Goal: Information Seeking & Learning: Find specific fact

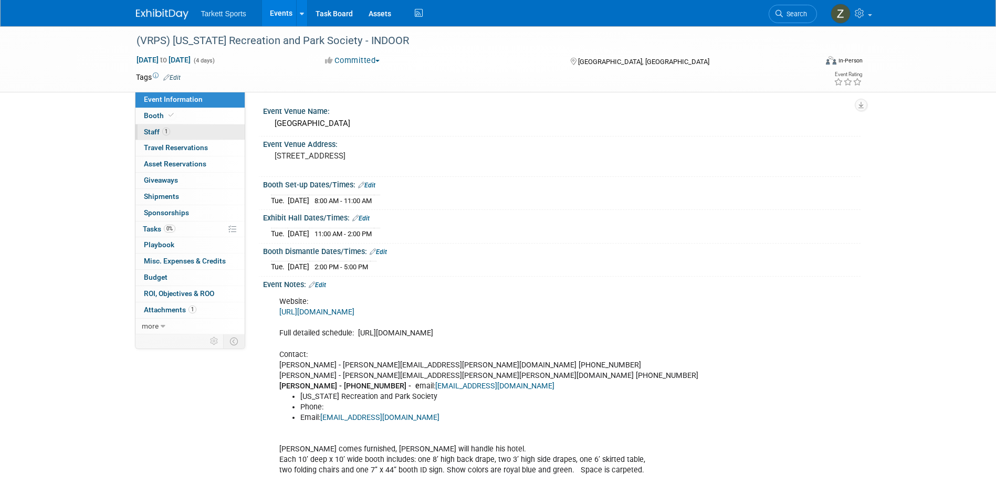
click at [144, 134] on span "Staff 1" at bounding box center [157, 132] width 26 height 8
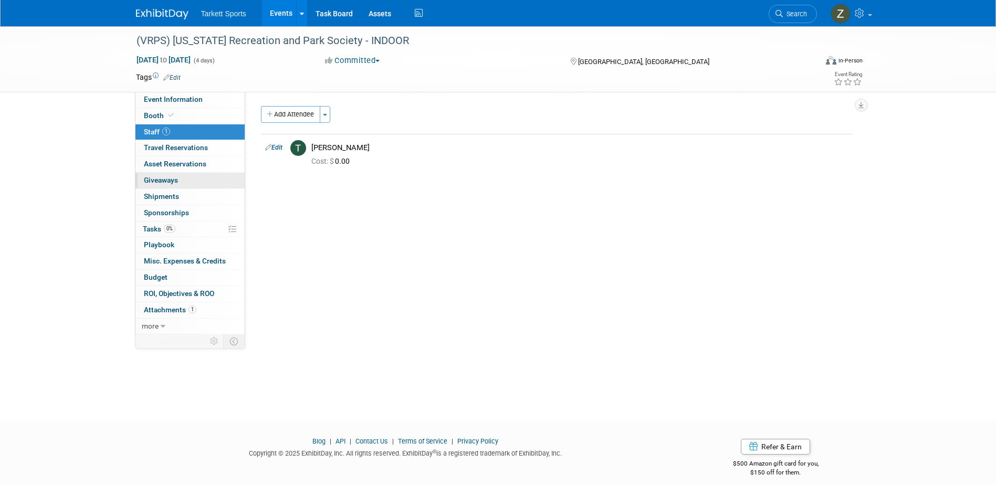
click at [178, 179] on span "Giveaways 0" at bounding box center [161, 180] width 34 height 8
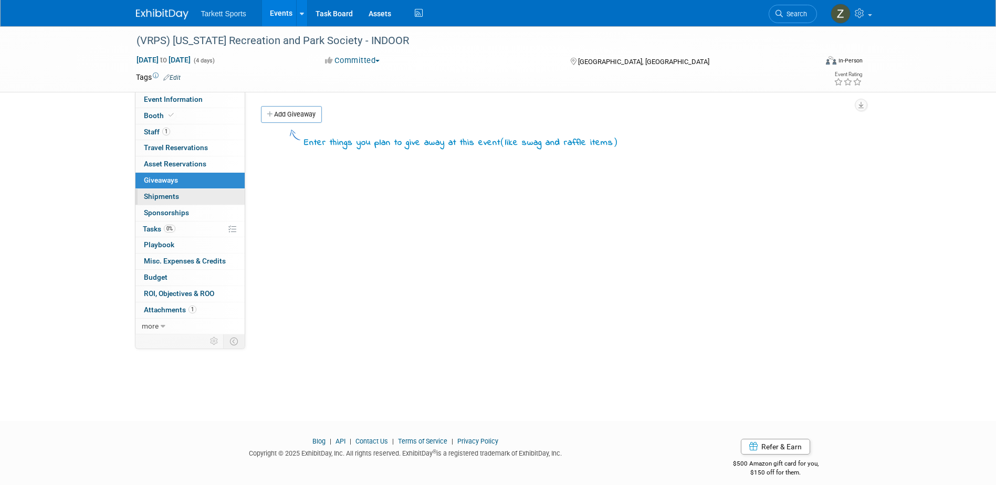
click at [179, 193] on link "0 Shipments 0" at bounding box center [190, 197] width 109 height 16
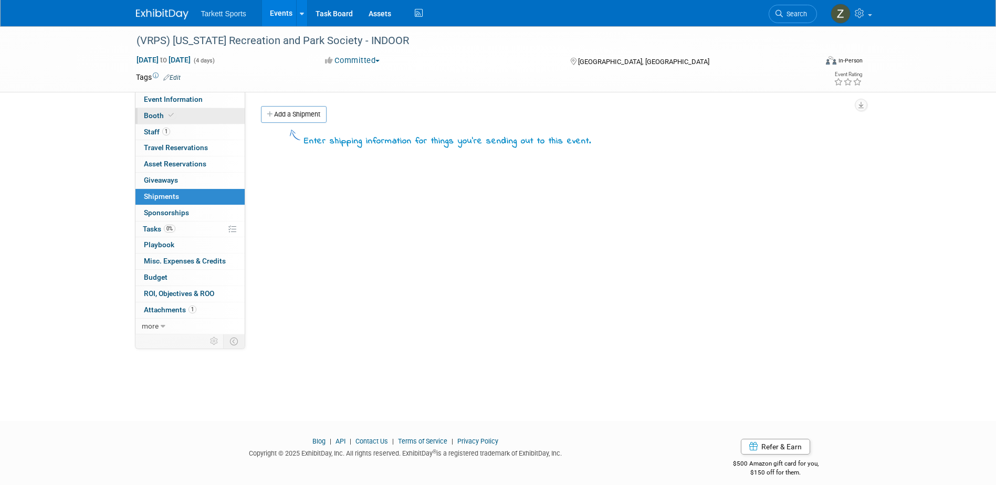
click at [163, 121] on link "Booth" at bounding box center [190, 116] width 109 height 16
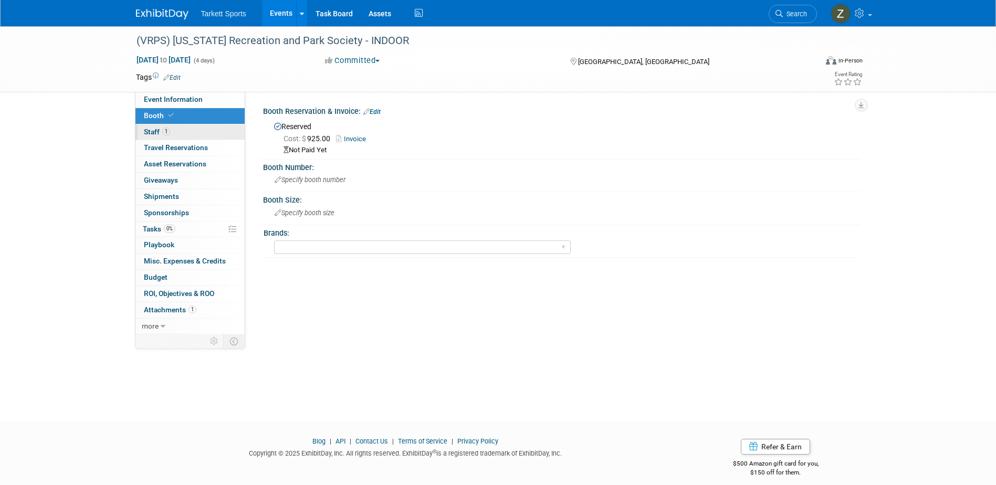
click at [163, 133] on span "1" at bounding box center [166, 132] width 8 height 8
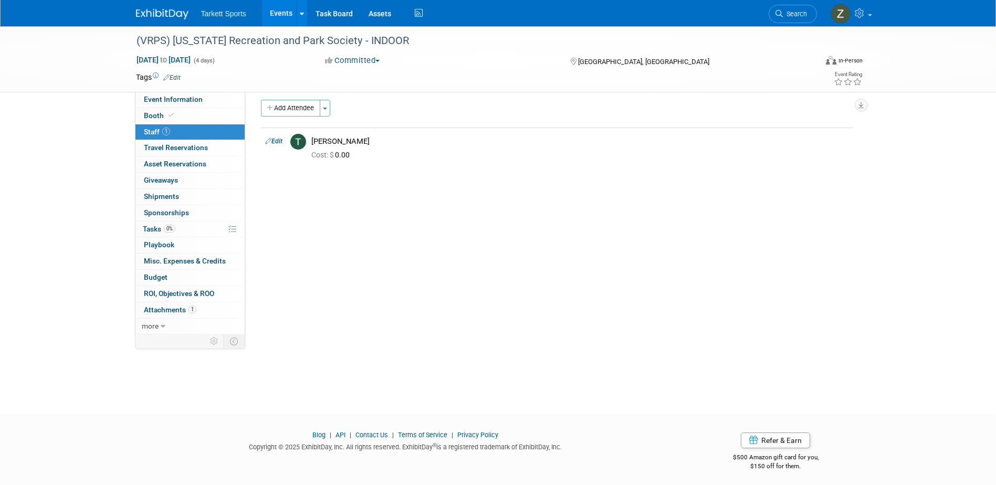
scroll to position [9, 0]
click at [167, 97] on span "Event Information" at bounding box center [173, 99] width 59 height 8
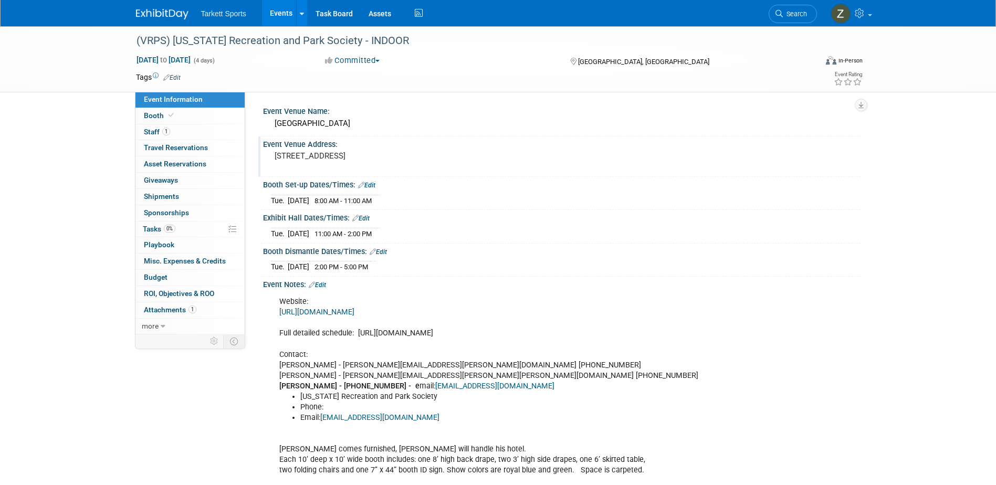
click at [560, 153] on div "Event Venue Address: 110 Shenandoah Ave NE, Roanoke, VA 24016" at bounding box center [559, 157] width 602 height 40
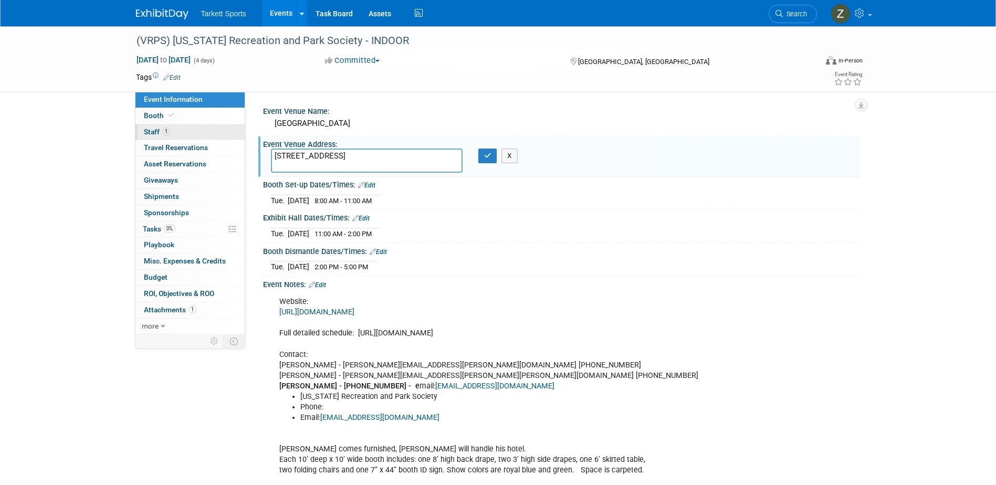
click at [165, 136] on span "Staff 1" at bounding box center [157, 132] width 26 height 8
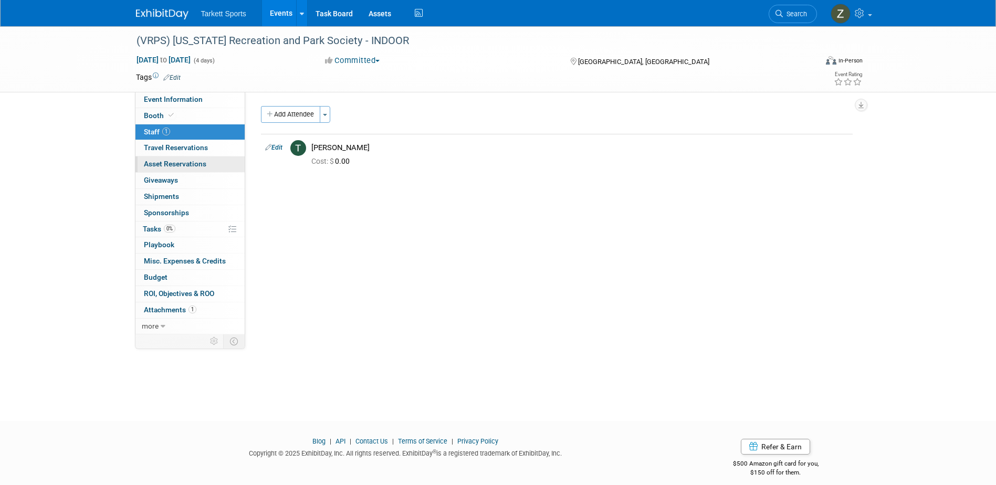
click at [173, 157] on link "0 Asset Reservations 0" at bounding box center [190, 165] width 109 height 16
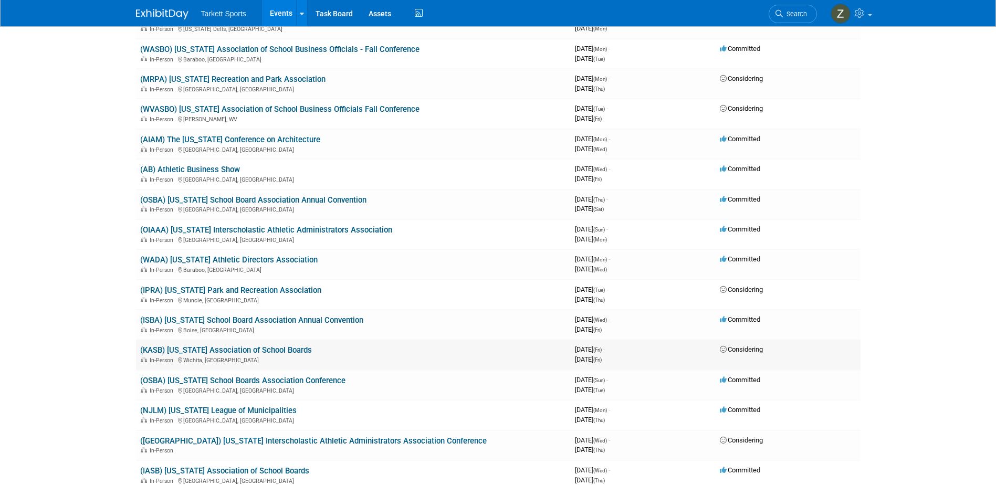
scroll to position [1208, 0]
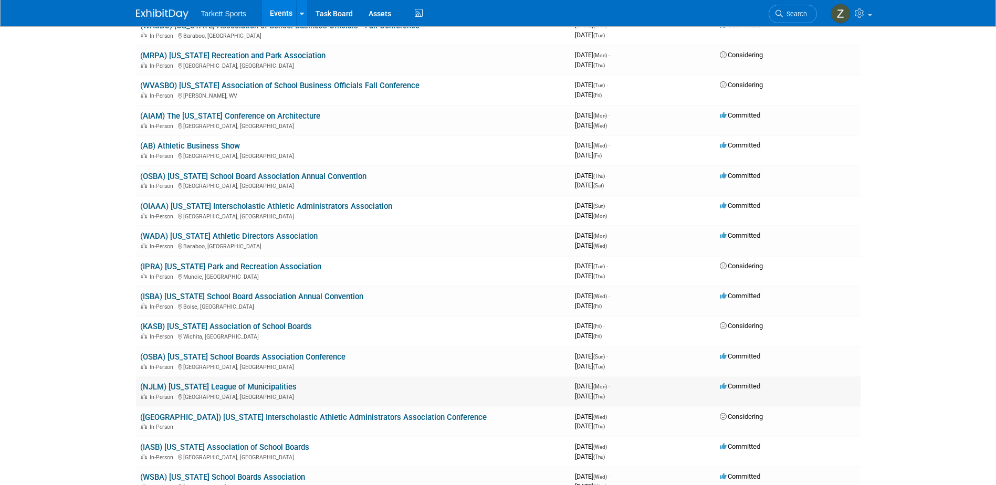
click at [252, 386] on link "(NJLM) [US_STATE] League of Municipalities" at bounding box center [218, 386] width 157 height 9
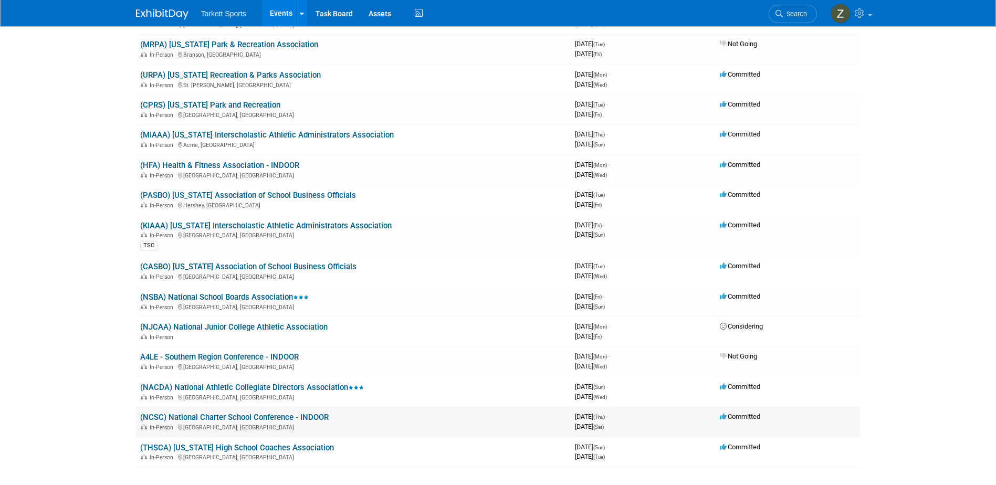
scroll to position [2364, 0]
click at [303, 192] on link "(PASBO) [US_STATE] Association of School Business Officials" at bounding box center [248, 195] width 216 height 9
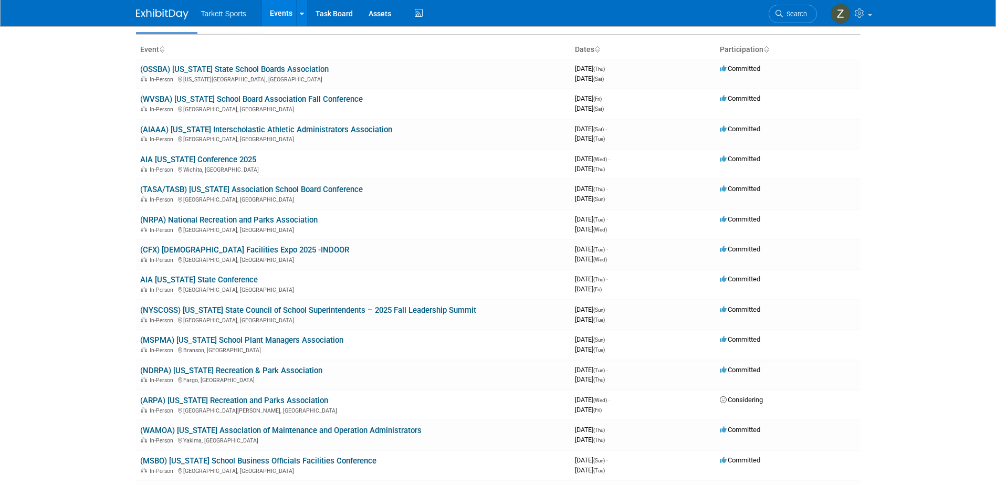
scroll to position [0, 0]
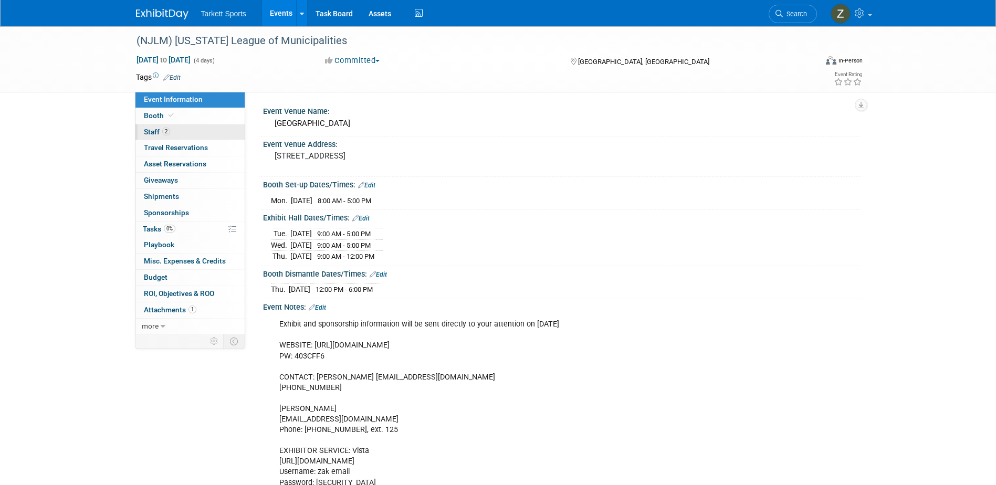
click at [156, 127] on link "2 Staff 2" at bounding box center [190, 132] width 109 height 16
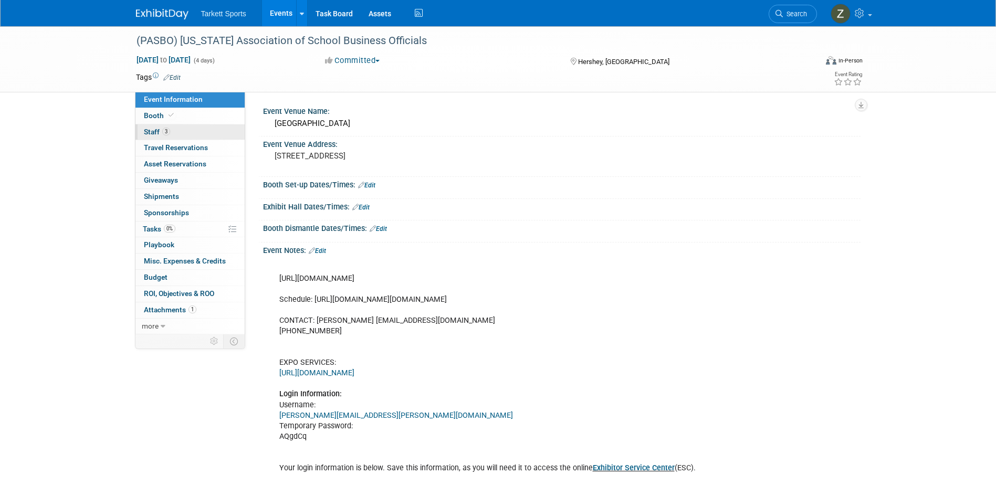
click at [164, 124] on link "3 Staff 3" at bounding box center [190, 132] width 109 height 16
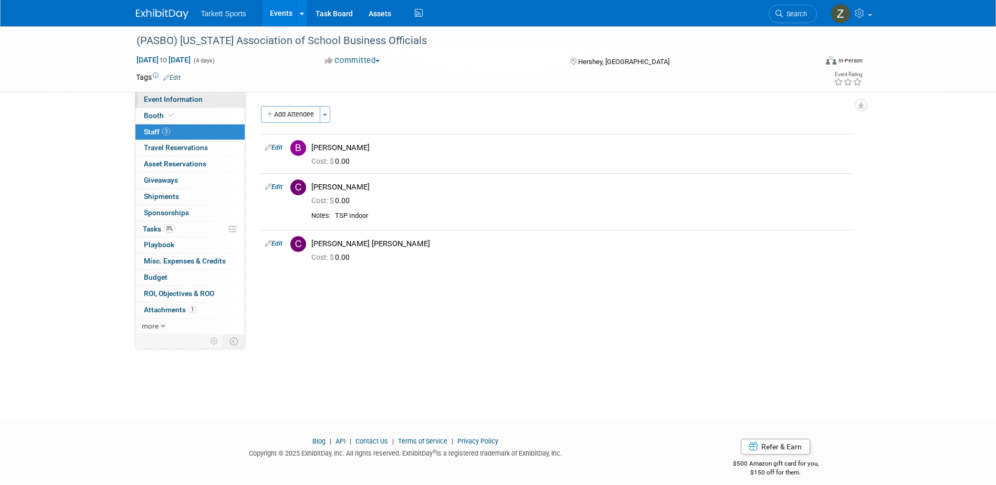
click at [181, 102] on span "Event Information" at bounding box center [173, 99] width 59 height 8
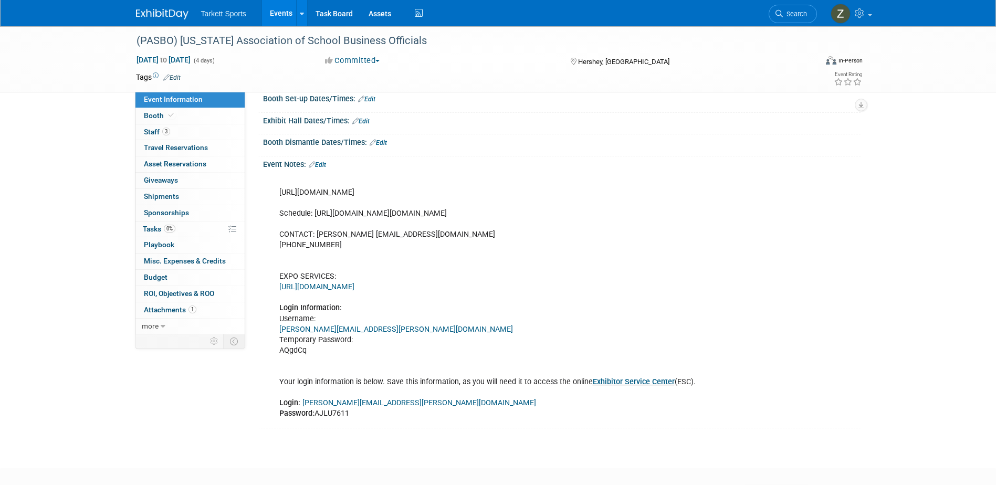
scroll to position [143, 0]
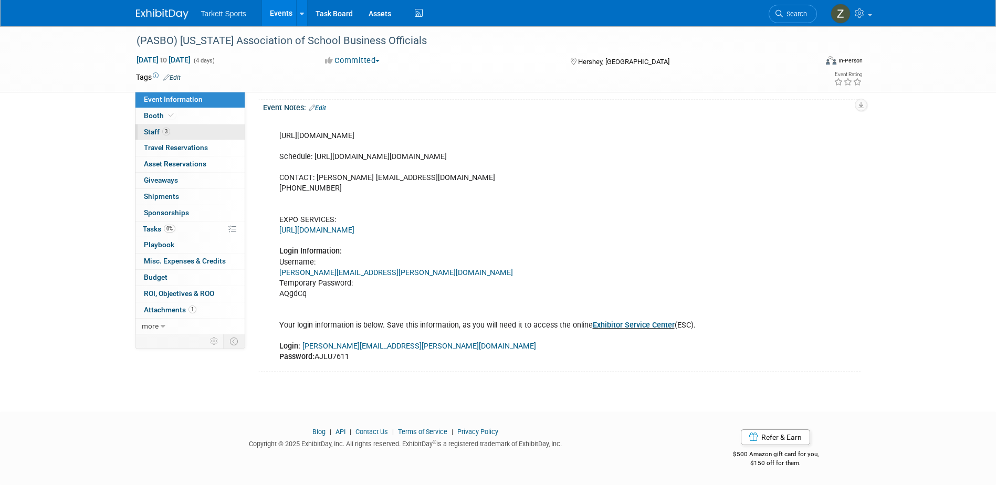
click at [189, 132] on link "3 Staff 3" at bounding box center [190, 132] width 109 height 16
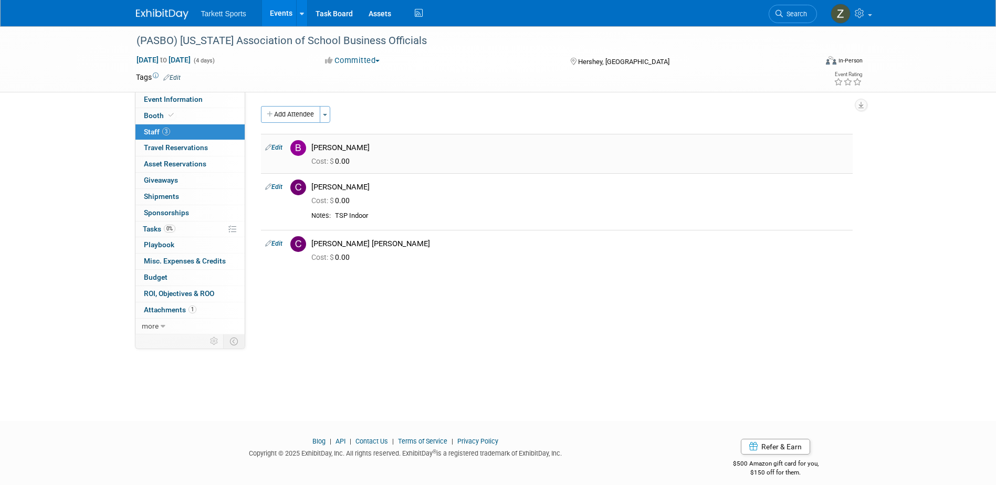
drag, startPoint x: 369, startPoint y: 143, endPoint x: 312, endPoint y: 143, distance: 56.7
click at [312, 143] on div "[PERSON_NAME]" at bounding box center [579, 148] width 537 height 10
copy div "[PERSON_NAME]"
drag, startPoint x: 367, startPoint y: 188, endPoint x: 312, endPoint y: 185, distance: 55.2
click at [312, 185] on div "[PERSON_NAME]" at bounding box center [579, 187] width 537 height 10
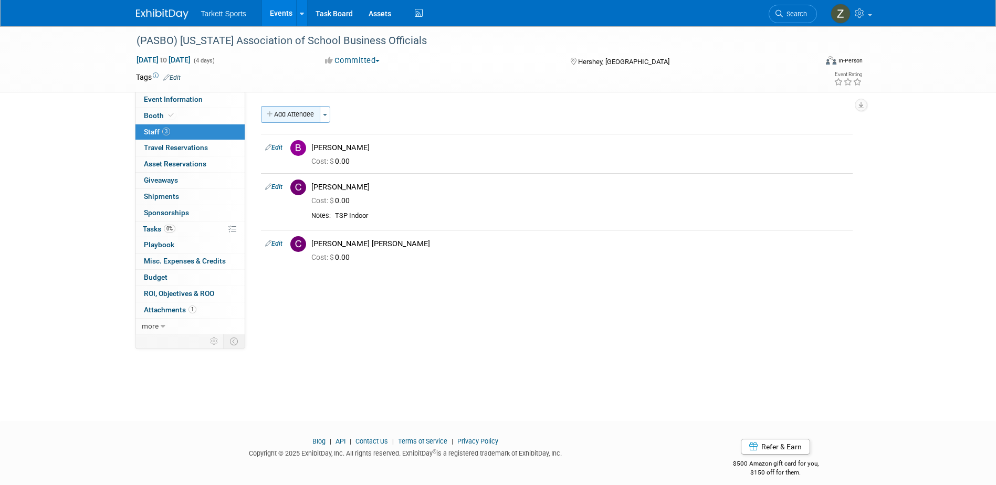
copy div "[PERSON_NAME]"
drag, startPoint x: 377, startPoint y: 244, endPoint x: 312, endPoint y: 240, distance: 65.3
click at [312, 240] on div "[PERSON_NAME] [PERSON_NAME]" at bounding box center [579, 244] width 537 height 10
copy div "[PERSON_NAME] [PERSON_NAME]"
